Goal: Transaction & Acquisition: Subscribe to service/newsletter

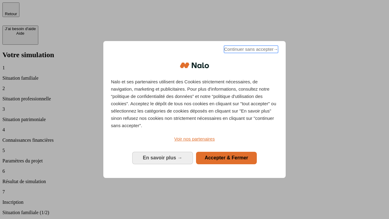
click at [250, 50] on span "Continuer sans accepter →" at bounding box center [251, 49] width 54 height 7
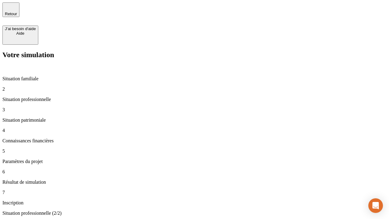
type input "30 000"
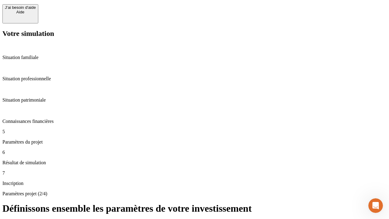
scroll to position [16, 0]
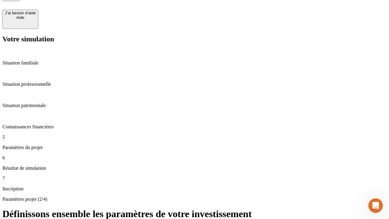
type input "25"
type input "5"
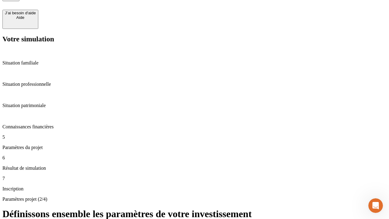
type input "1 000"
type input "640"
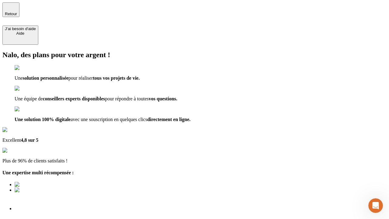
type input "[EMAIL_ADDRESS][PERSON_NAME][DOMAIN_NAME]"
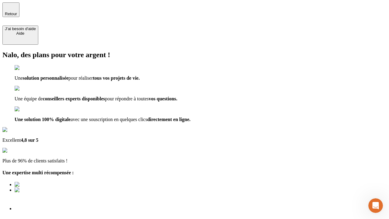
scroll to position [2, 0]
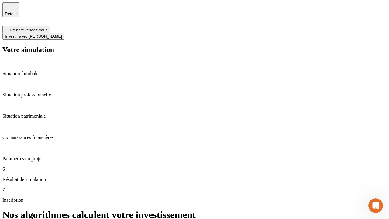
scroll to position [2, 0]
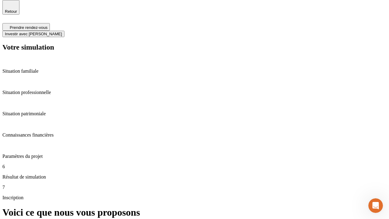
click at [62, 32] on span "Investir avec [PERSON_NAME]" at bounding box center [33, 34] width 57 height 5
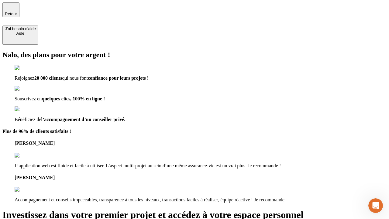
type input "[PERSON_NAME][EMAIL_ADDRESS][DOMAIN_NAME]"
